Goal: Use online tool/utility: Utilize a website feature to perform a specific function

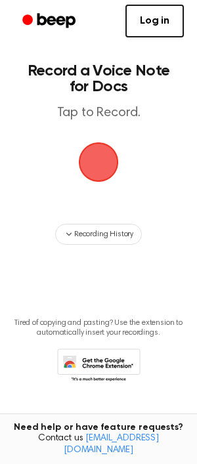
click at [104, 160] on span "button" at bounding box center [98, 162] width 37 height 37
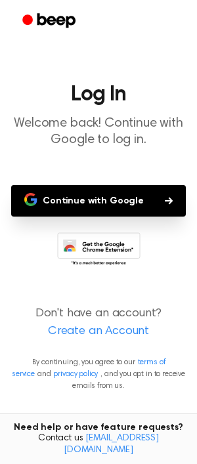
click at [112, 201] on button "Continue with Google" at bounding box center [98, 200] width 175 height 31
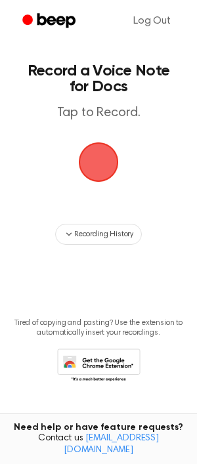
click at [100, 171] on span "button" at bounding box center [98, 162] width 37 height 37
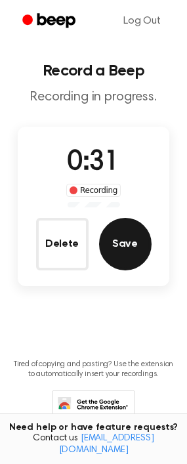
click at [135, 258] on button "Save" at bounding box center [125, 244] width 52 height 52
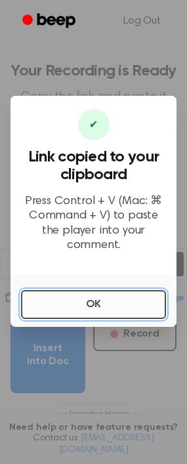
click at [119, 297] on button "OK" at bounding box center [93, 304] width 145 height 29
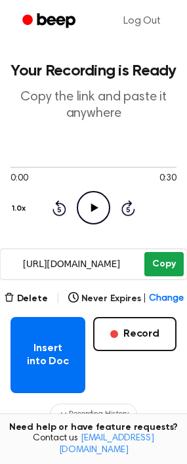
click at [154, 260] on button "Copy" at bounding box center [163, 264] width 39 height 24
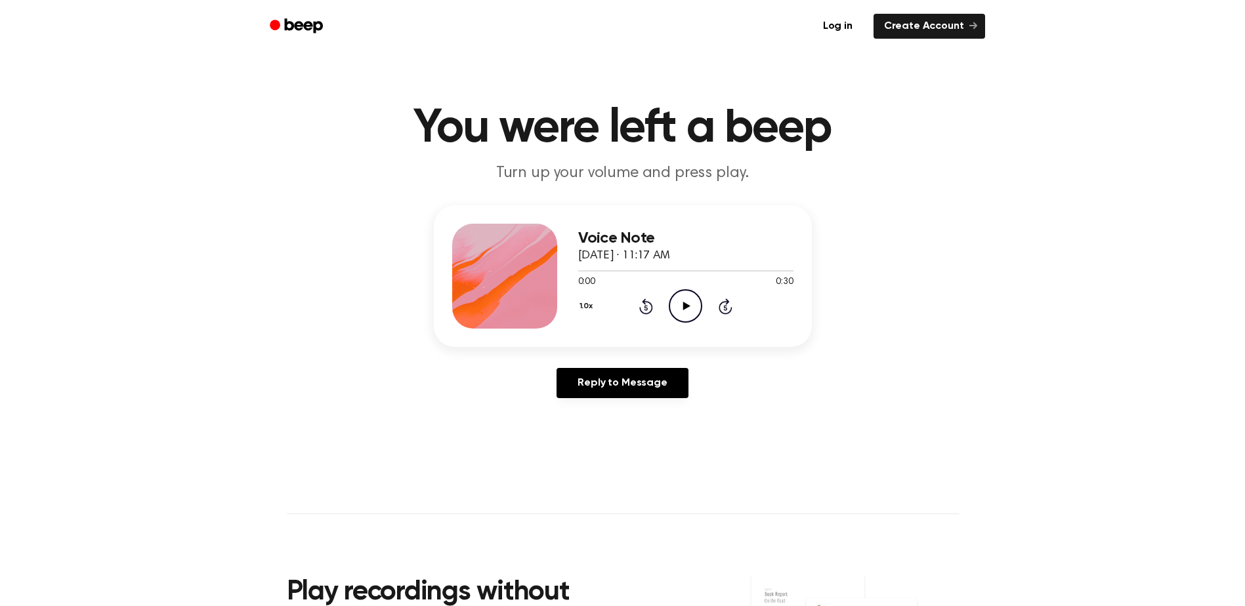
click at [684, 304] on icon at bounding box center [686, 306] width 7 height 9
